Goal: Task Accomplishment & Management: Manage account settings

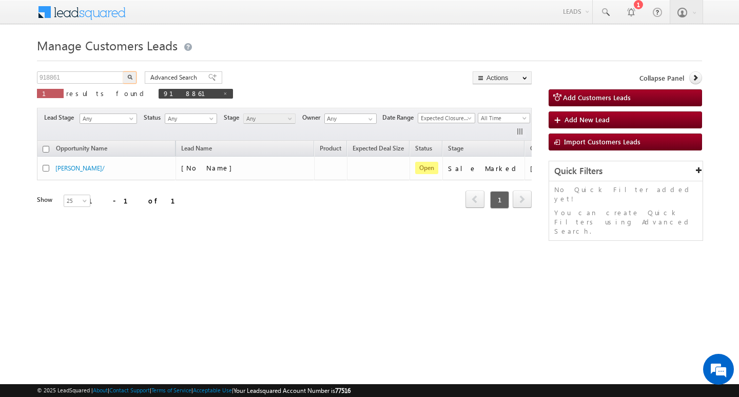
click at [76, 72] on input "918861" at bounding box center [81, 77] width 88 height 12
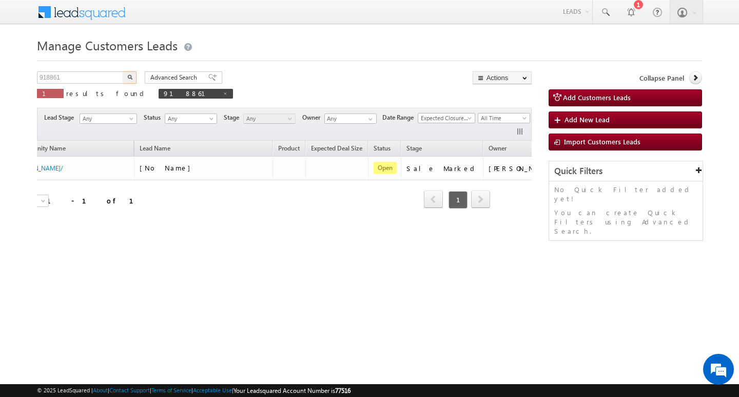
click at [76, 72] on input "918861" at bounding box center [81, 77] width 88 height 12
type input "Search Customers Leads"
click at [95, 74] on input "text" at bounding box center [81, 77] width 88 height 12
paste input "918925"
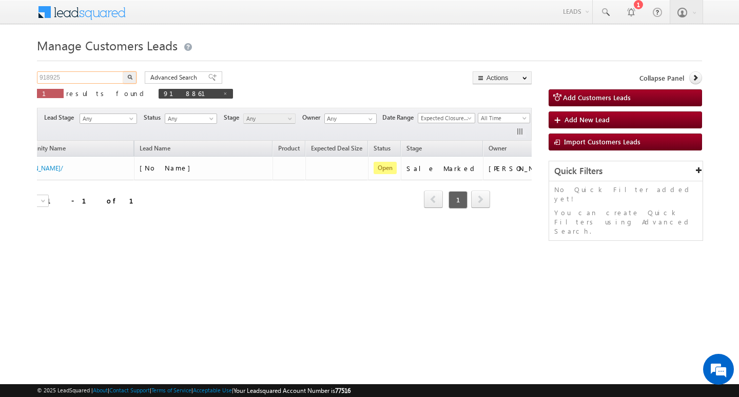
type input "918925"
click at [123, 71] on button "button" at bounding box center [129, 77] width 13 height 12
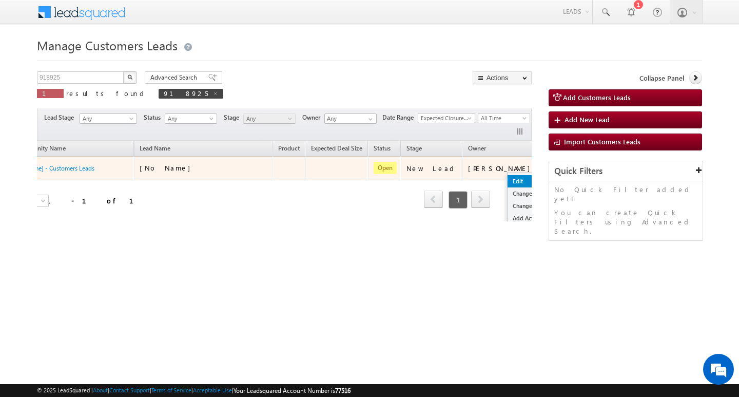
click at [508, 180] on link "Edit" at bounding box center [533, 181] width 51 height 12
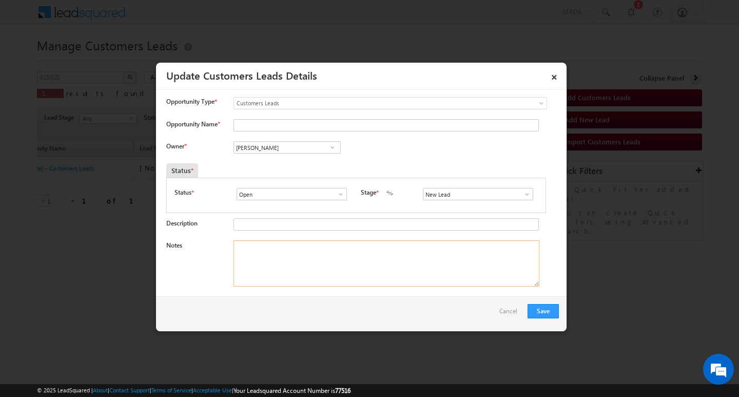
drag, startPoint x: 341, startPoint y: 285, endPoint x: 513, endPoint y: 199, distance: 192.4
click at [345, 281] on textarea "Notes" at bounding box center [387, 263] width 306 height 46
click at [522, 195] on span at bounding box center [527, 194] width 10 height 8
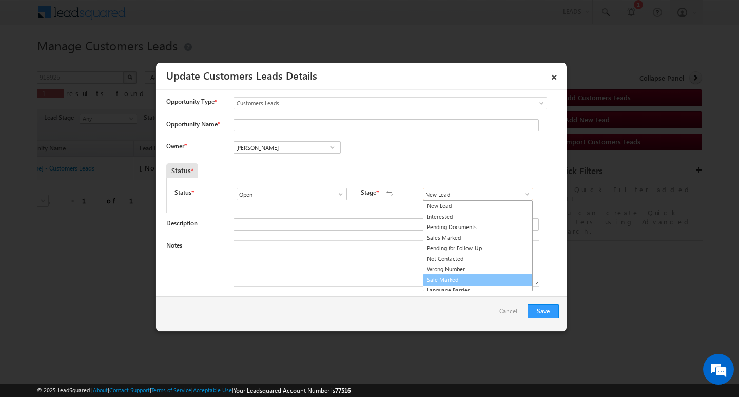
click at [491, 278] on link "Sale Marked" at bounding box center [478, 280] width 110 height 12
type input "Sale Marked"
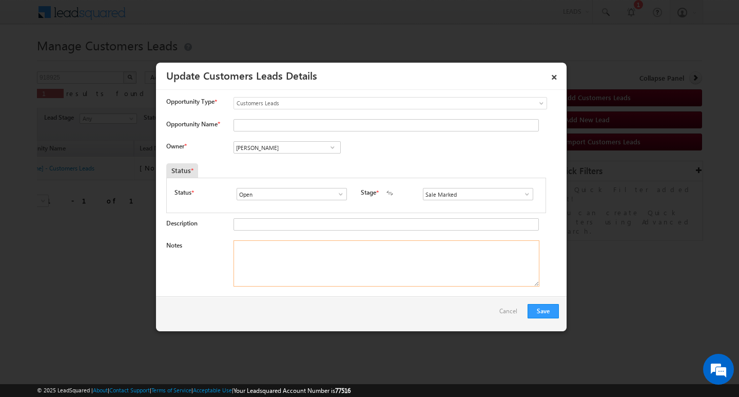
click at [341, 269] on textarea "Notes" at bounding box center [387, 263] width 306 height 46
paste textarea "/ 5lakh Customer required top-up loan address [GEOGRAPHIC_DATA]"
type textarea "/ 5lakh Customer required top-up loan address [GEOGRAPHIC_DATA]"
click at [306, 126] on input "Opportunity Name *" at bounding box center [387, 125] width 306 height 12
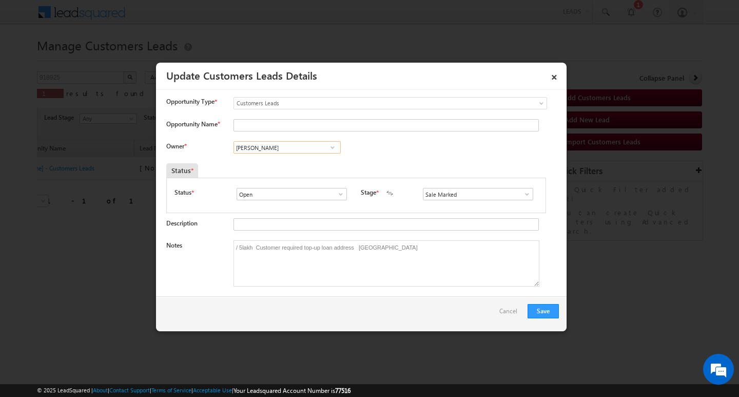
click at [269, 149] on input "[PERSON_NAME]" at bounding box center [287, 147] width 107 height 12
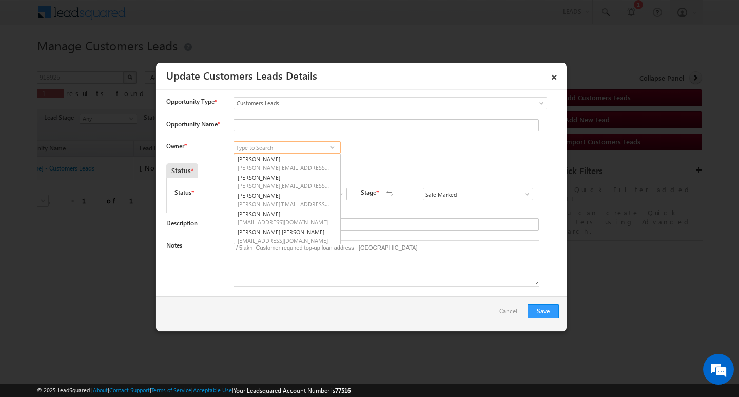
paste input "[PERSON_NAME]"
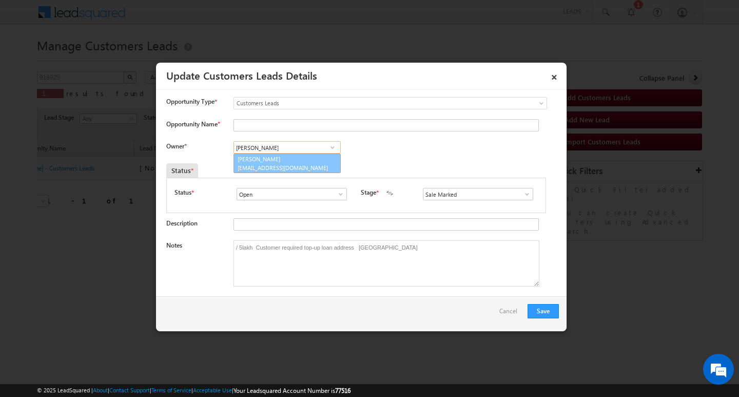
click at [272, 160] on link "[PERSON_NAME] Tiwari [EMAIL_ADDRESS][DOMAIN_NAME]" at bounding box center [287, 164] width 107 height 20
type input "[PERSON_NAME]"
click at [276, 121] on input "Opportunity Name *" at bounding box center [387, 125] width 306 height 12
type input "[PERSON_NAME]"
click at [541, 309] on button "Save" at bounding box center [543, 311] width 31 height 14
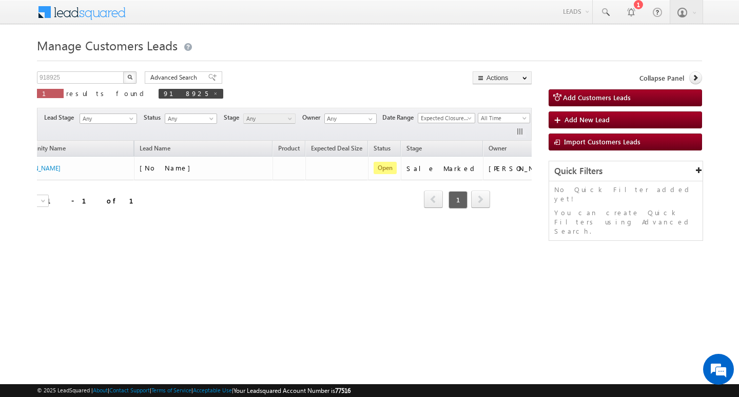
click at [98, 63] on div "Manage Customers Leads Customers Leads updated successfully. 918925 X 1 results…" at bounding box center [369, 162] width 665 height 257
click at [93, 72] on input "918925" at bounding box center [81, 77] width 88 height 12
type input "Search Customers Leads"
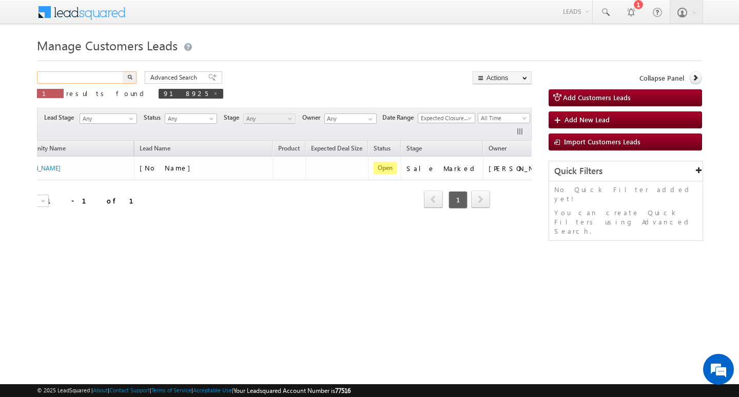
click at [100, 73] on input "text" at bounding box center [81, 77] width 88 height 12
paste input "918967"
type input "918967"
click at [123, 71] on button "button" at bounding box center [129, 77] width 13 height 12
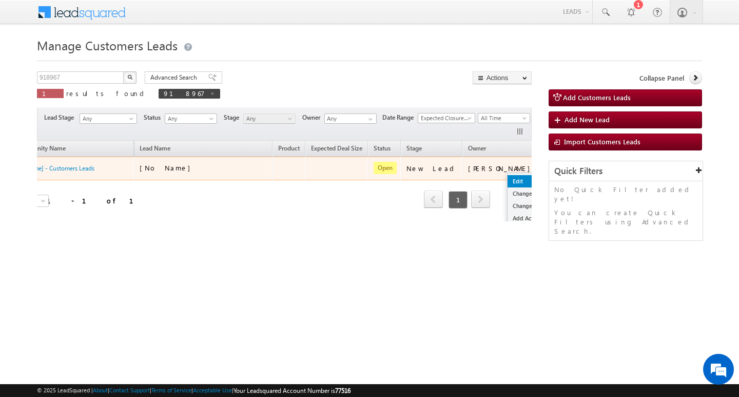
click at [508, 178] on link "Edit" at bounding box center [533, 181] width 51 height 12
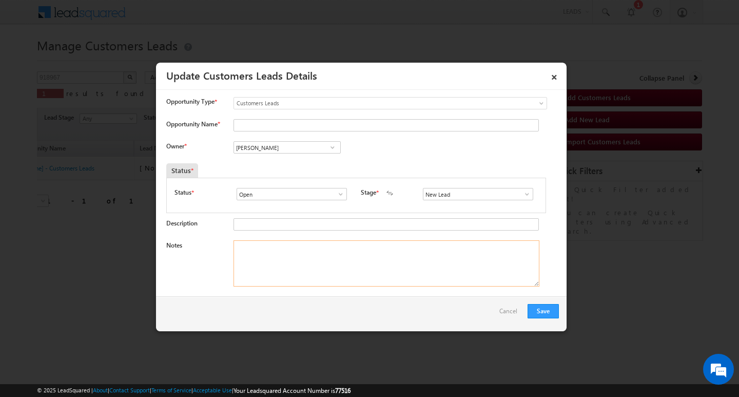
drag, startPoint x: 319, startPoint y: 259, endPoint x: 474, endPoint y: 222, distance: 159.9
click at [326, 258] on textarea "Notes" at bounding box center [387, 263] width 306 height 46
click at [522, 195] on span at bounding box center [527, 194] width 10 height 8
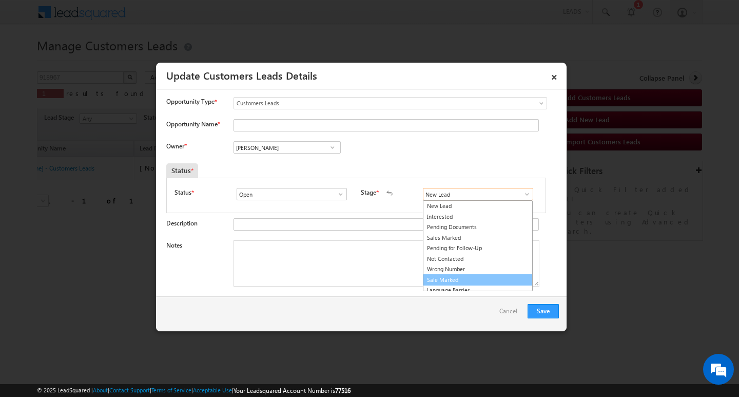
click at [466, 282] on link "Sale Marked" at bounding box center [478, 280] width 110 height 12
type input "Sale Marked"
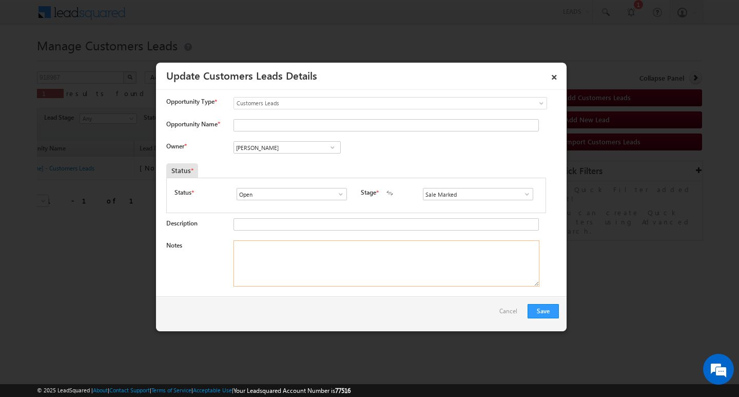
click at [407, 260] on textarea "Notes" at bounding box center [387, 263] width 306 height 46
click at [287, 143] on input "[PERSON_NAME]" at bounding box center [287, 147] width 107 height 12
click at [429, 234] on div "Description" at bounding box center [362, 226] width 393 height 17
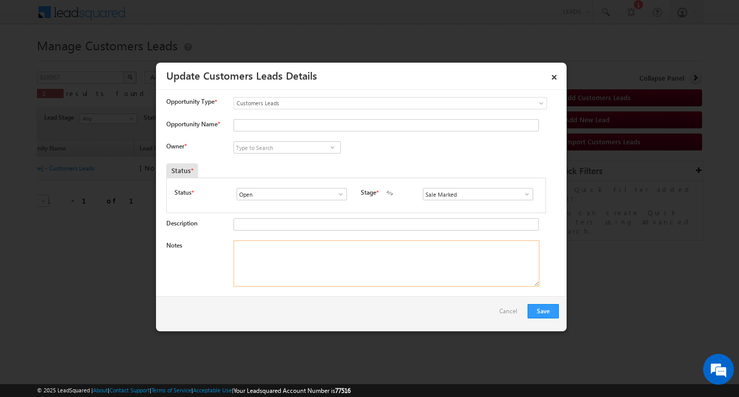
click at [422, 246] on textarea "Notes" at bounding box center [387, 263] width 306 height 46
paste textarea "/ 15lakh Customer required top-up loan address PALI"
type textarea "/ 15lakh Customer required top-up loan address PALI"
click at [320, 146] on input at bounding box center [287, 147] width 107 height 12
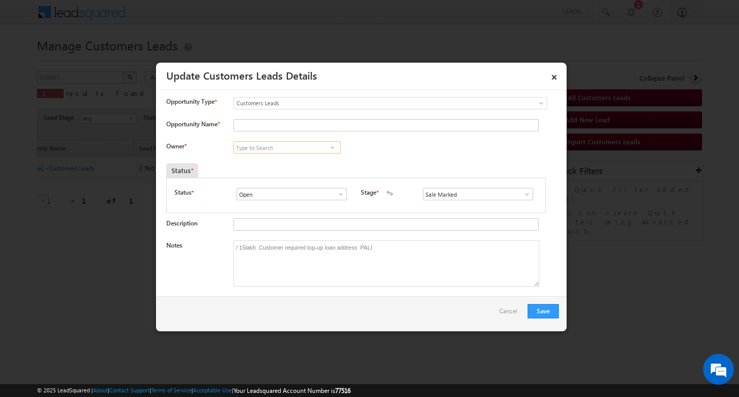
paste input "[PERSON_NAME]"
click at [307, 153] on input "[PERSON_NAME]" at bounding box center [287, 147] width 107 height 12
click at [299, 162] on link "[PERSON_NAME] [PERSON_NAME][EMAIL_ADDRESS][DOMAIN_NAME]" at bounding box center [287, 164] width 107 height 20
type input "[PERSON_NAME]"
click at [299, 125] on input "Opportunity Name *" at bounding box center [387, 125] width 306 height 12
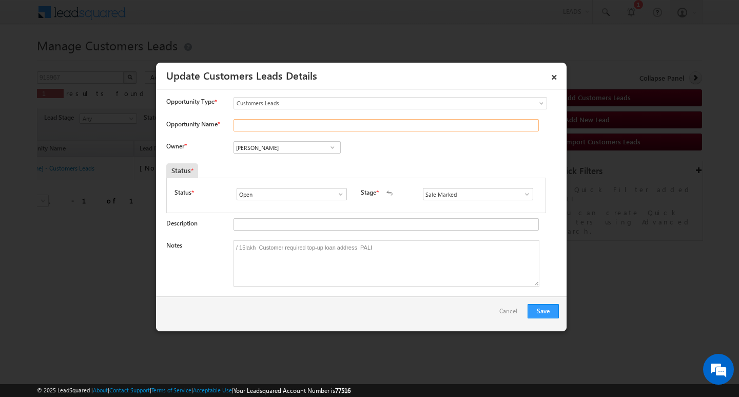
click at [299, 125] on input "Opportunity Name *" at bounding box center [387, 125] width 306 height 12
click at [271, 124] on input "Opportunity Name *" at bounding box center [387, 125] width 306 height 12
type input "[PERSON_NAME]"
click at [551, 309] on button "Save" at bounding box center [543, 311] width 31 height 14
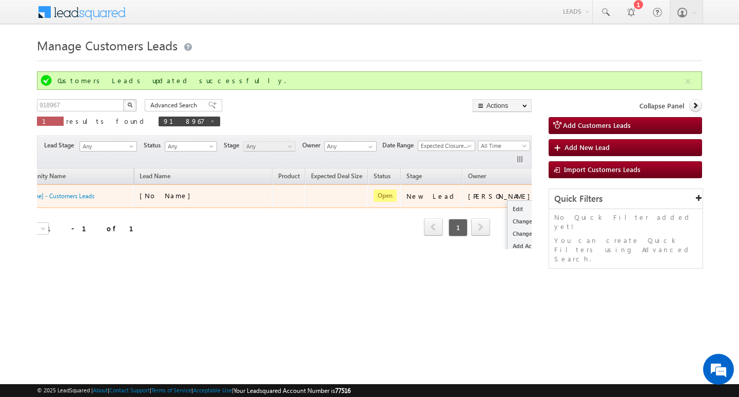
click at [549, 196] on button "button" at bounding box center [554, 196] width 10 height 10
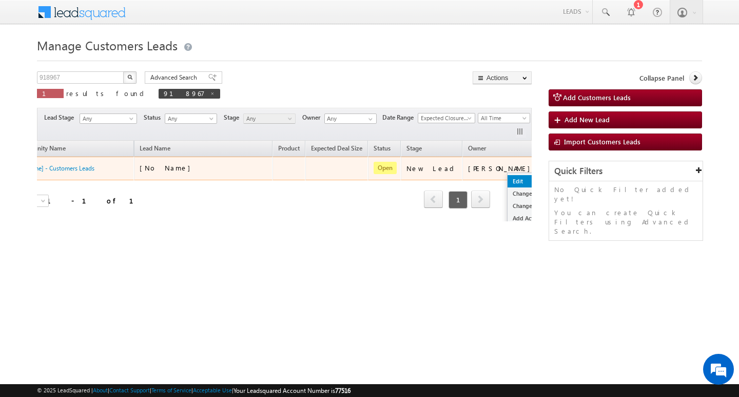
click at [508, 176] on link "Edit" at bounding box center [533, 181] width 51 height 12
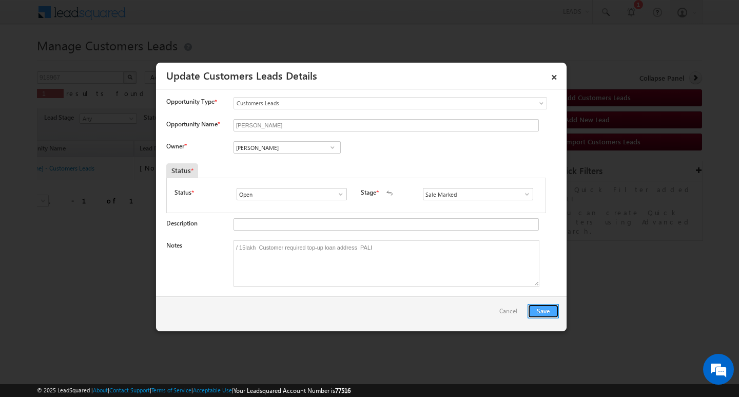
click at [537, 309] on button "Save" at bounding box center [543, 311] width 31 height 14
